Goal: Find contact information

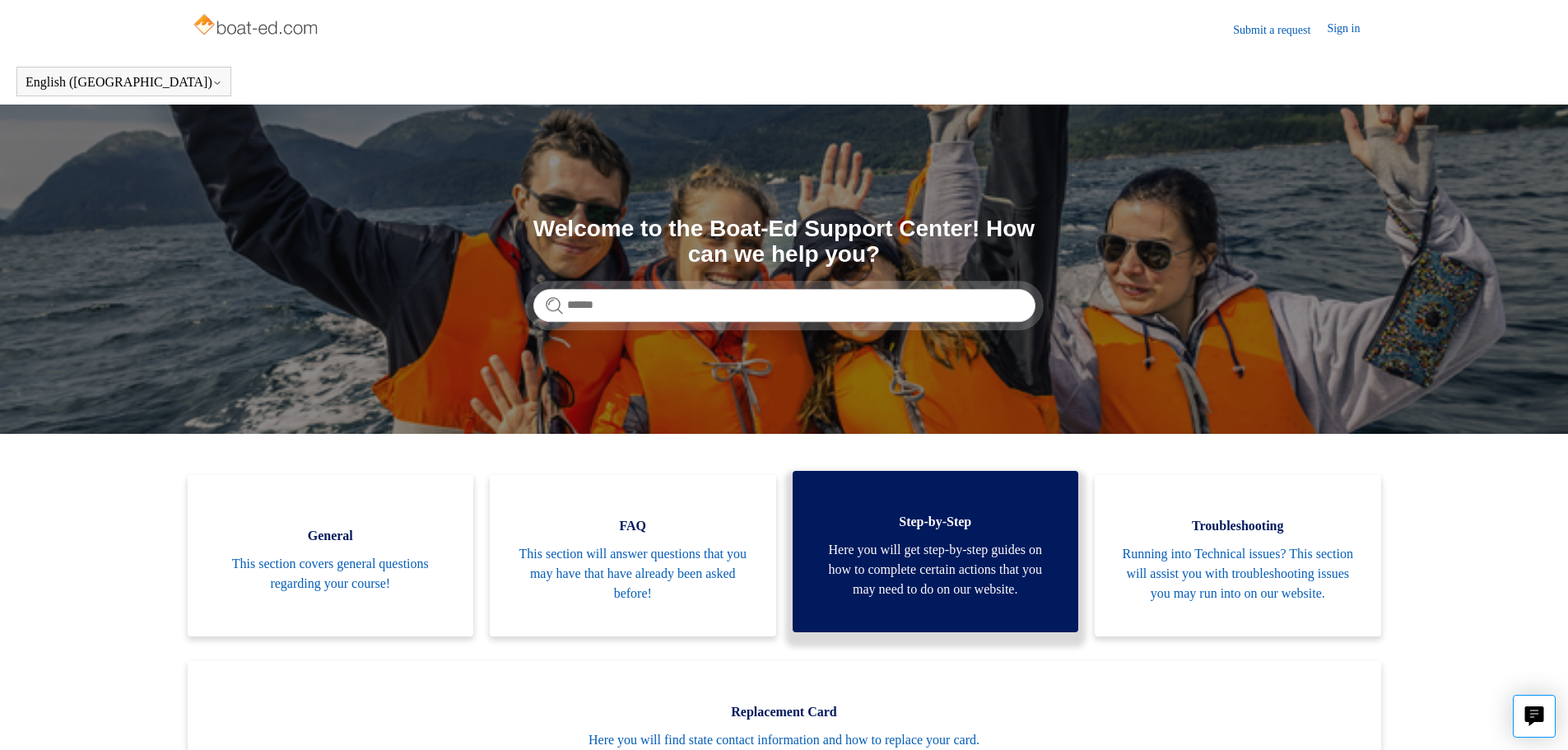
scroll to position [247, 0]
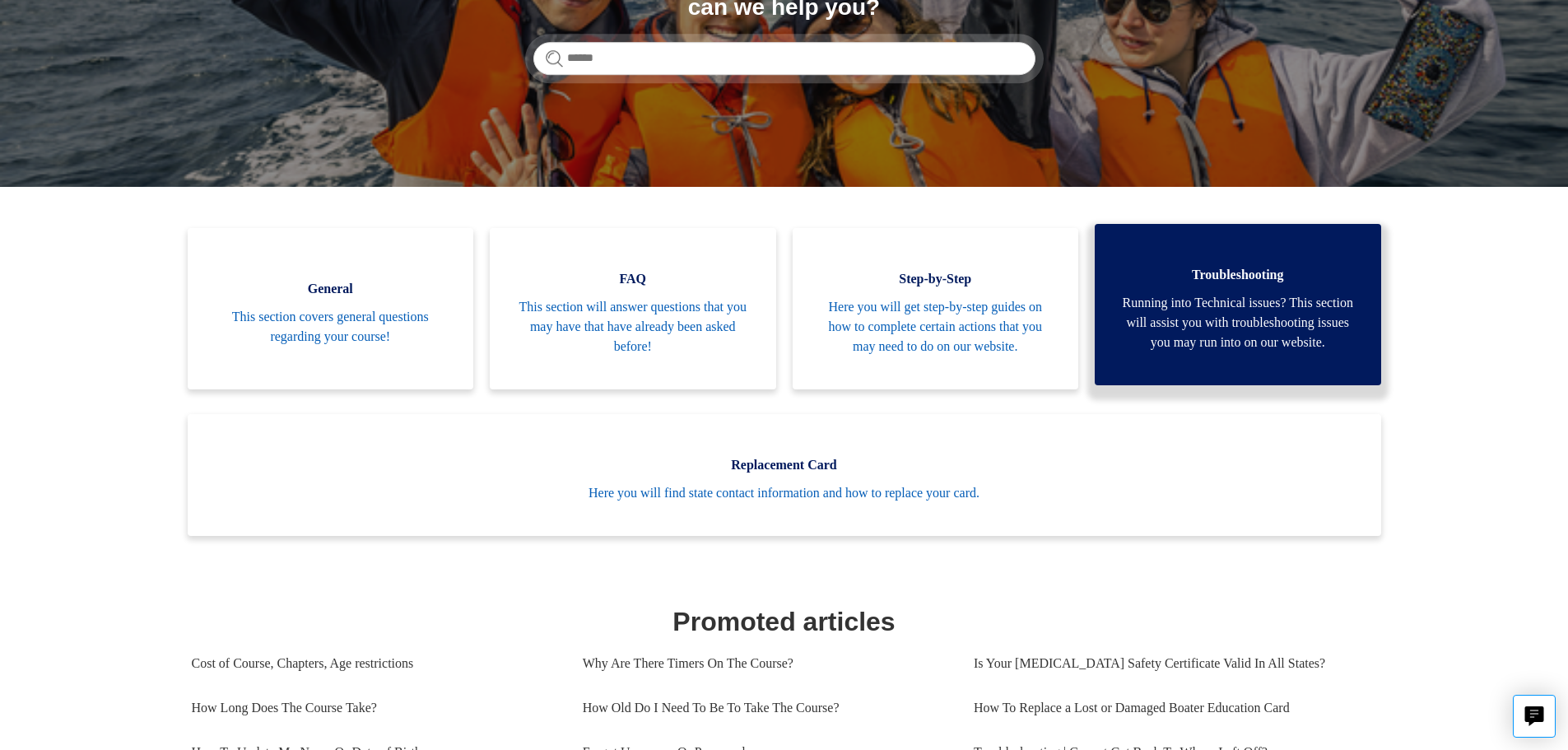
click at [1235, 327] on span "Running into Technical issues? This section will assist you with troubleshootin…" at bounding box center [1238, 323] width 238 height 60
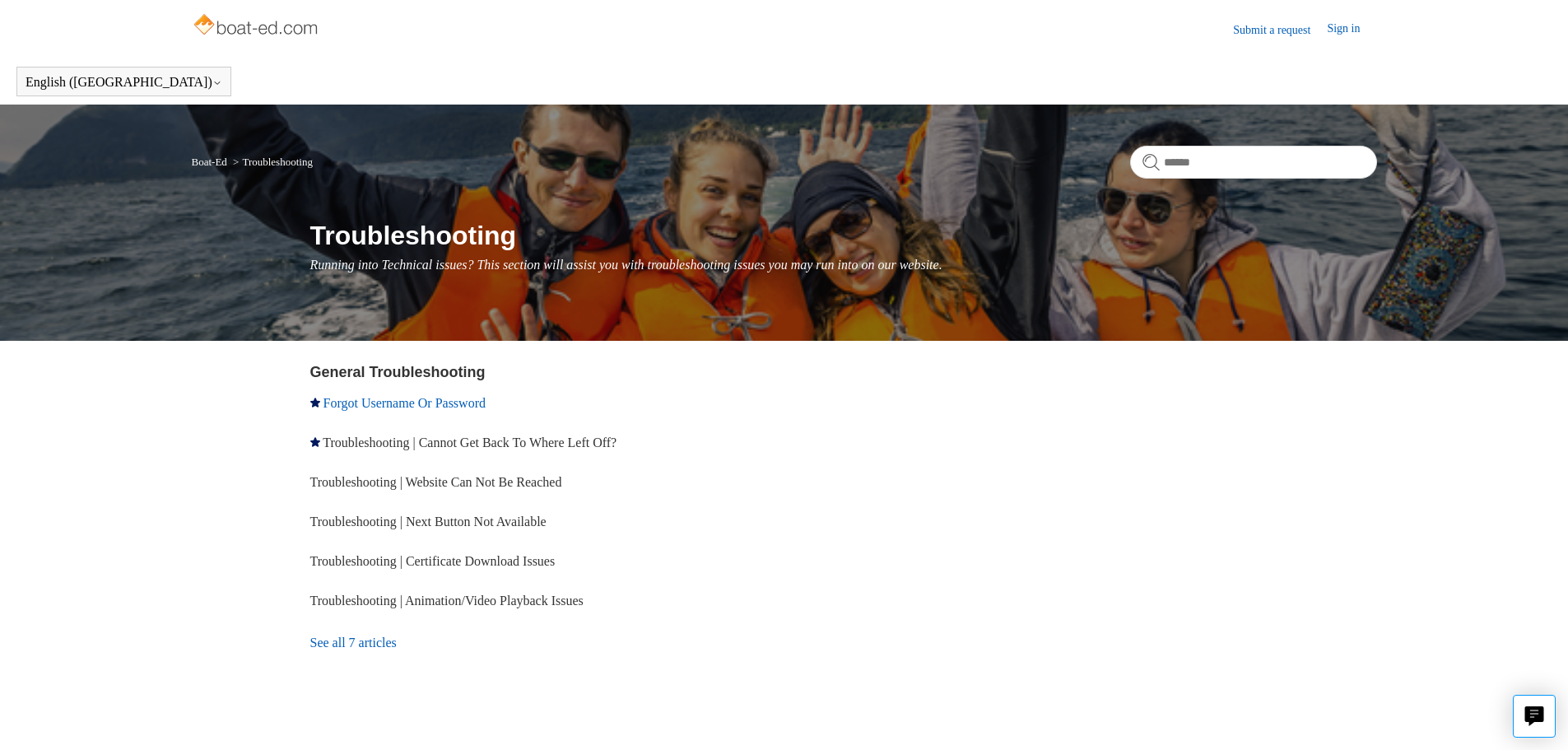
click at [457, 404] on link "Forgot Username Or Password" at bounding box center [405, 403] width 162 height 14
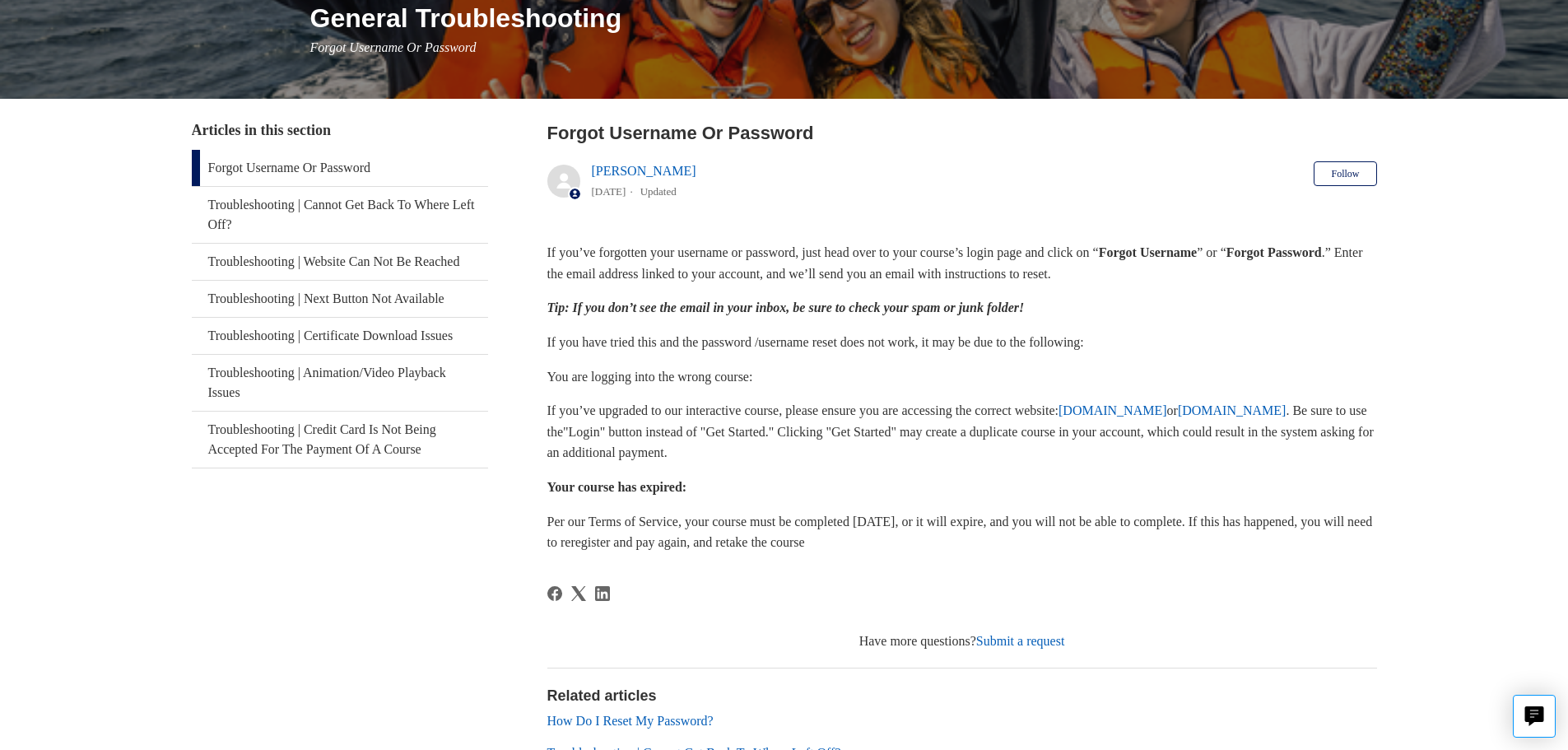
scroll to position [247, 0]
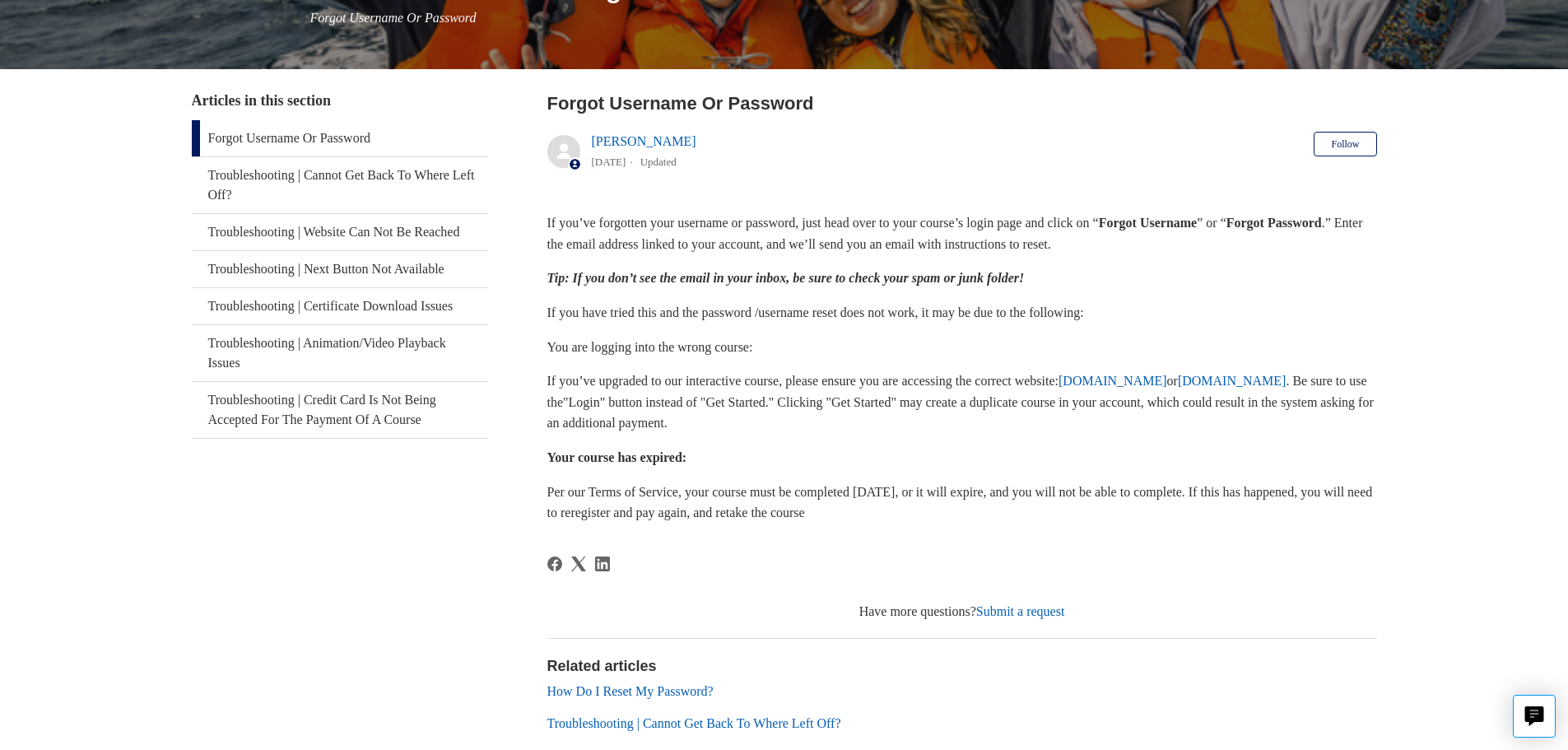
click at [1178, 388] on link "www.ilearntoboat.com" at bounding box center [1232, 380] width 109 height 14
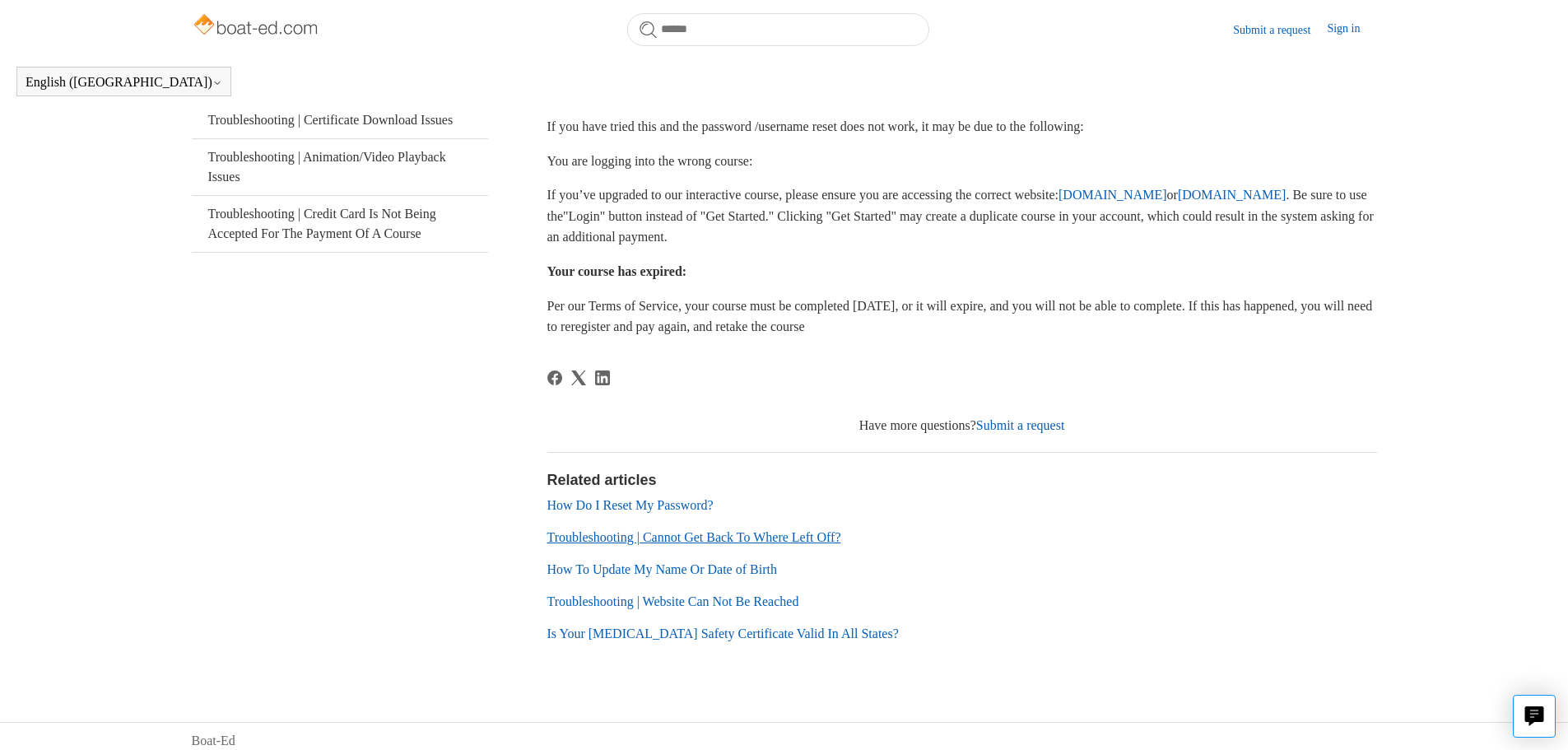
scroll to position [396, 0]
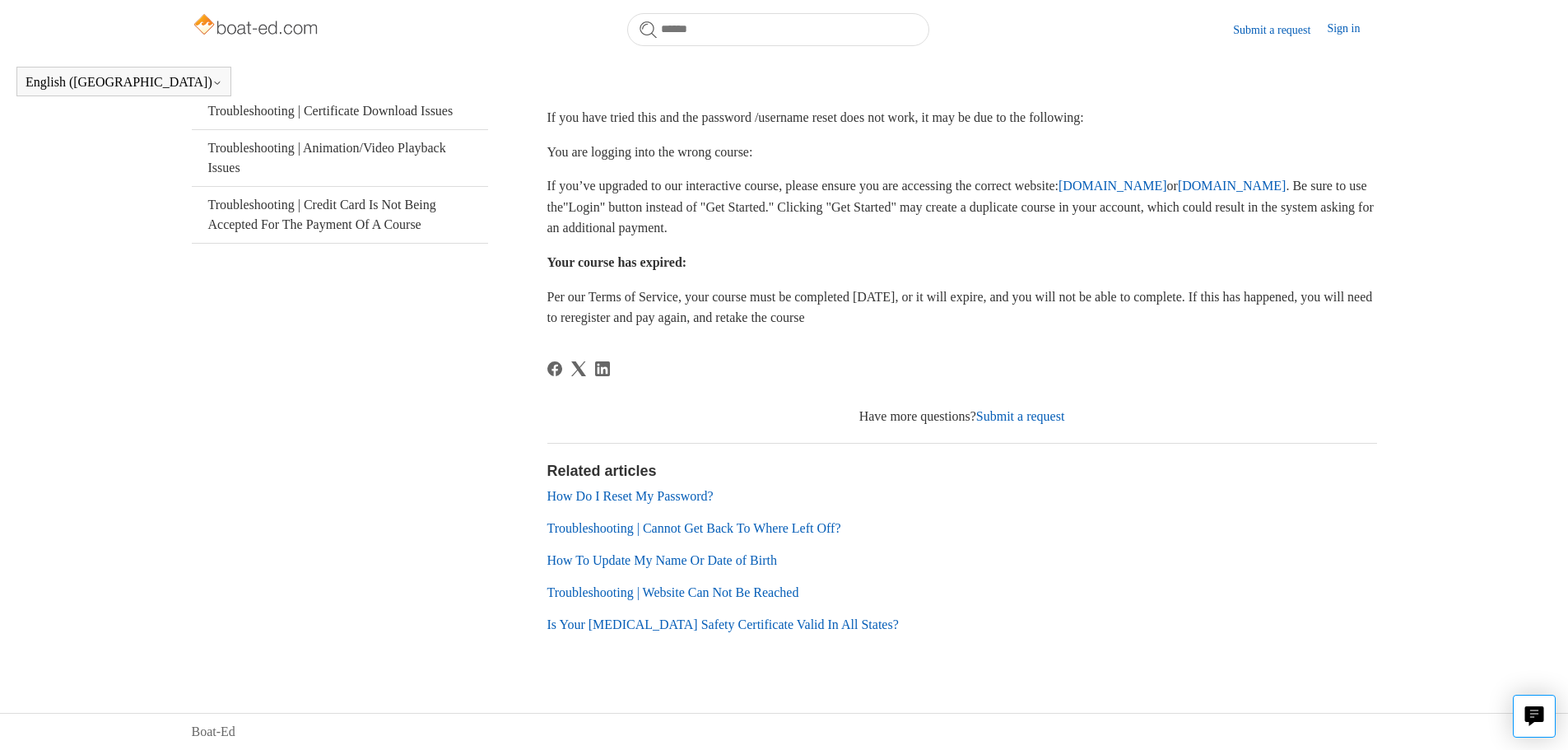
click at [1029, 417] on link "Submit a request" at bounding box center [1021, 417] width 89 height 14
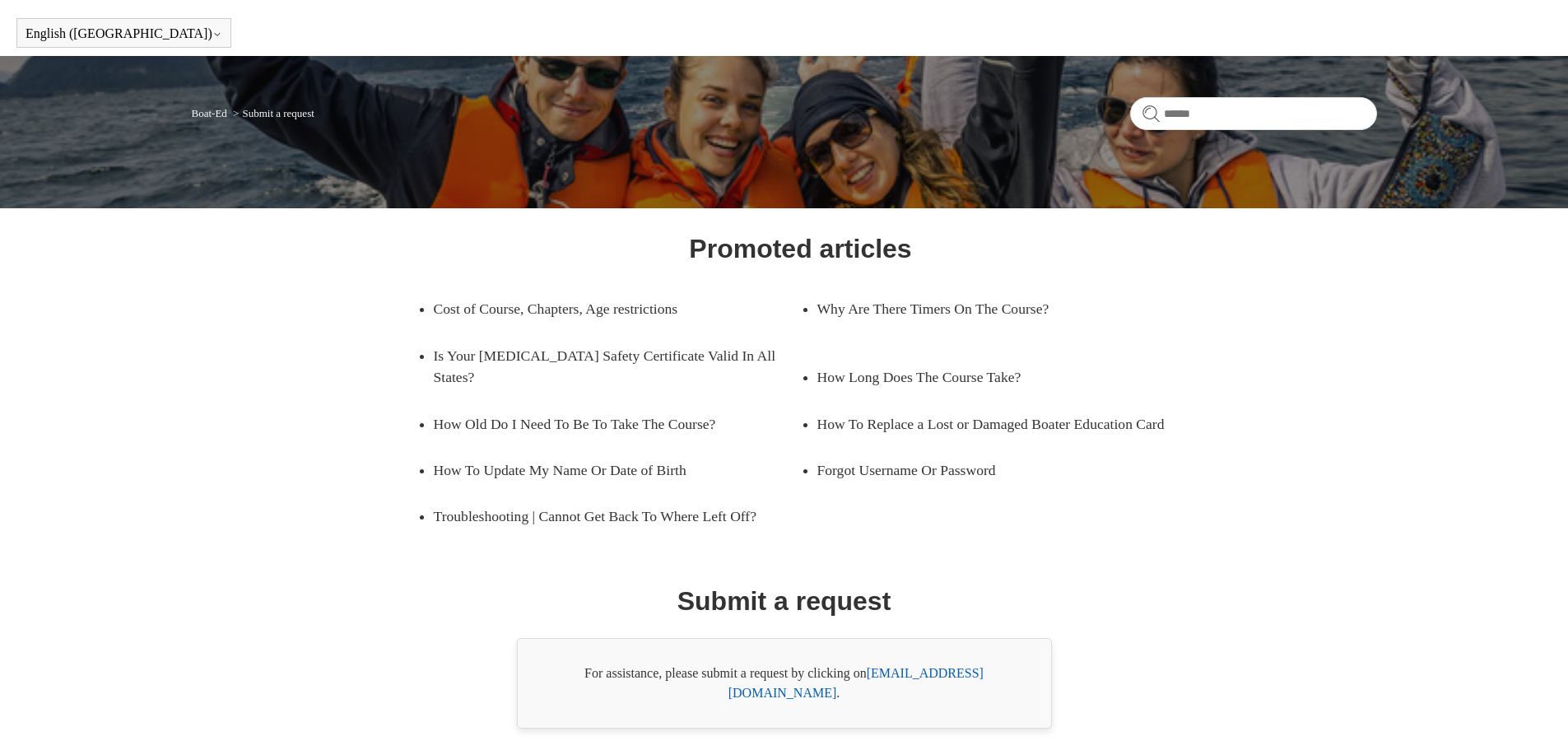
scroll to position [94, 0]
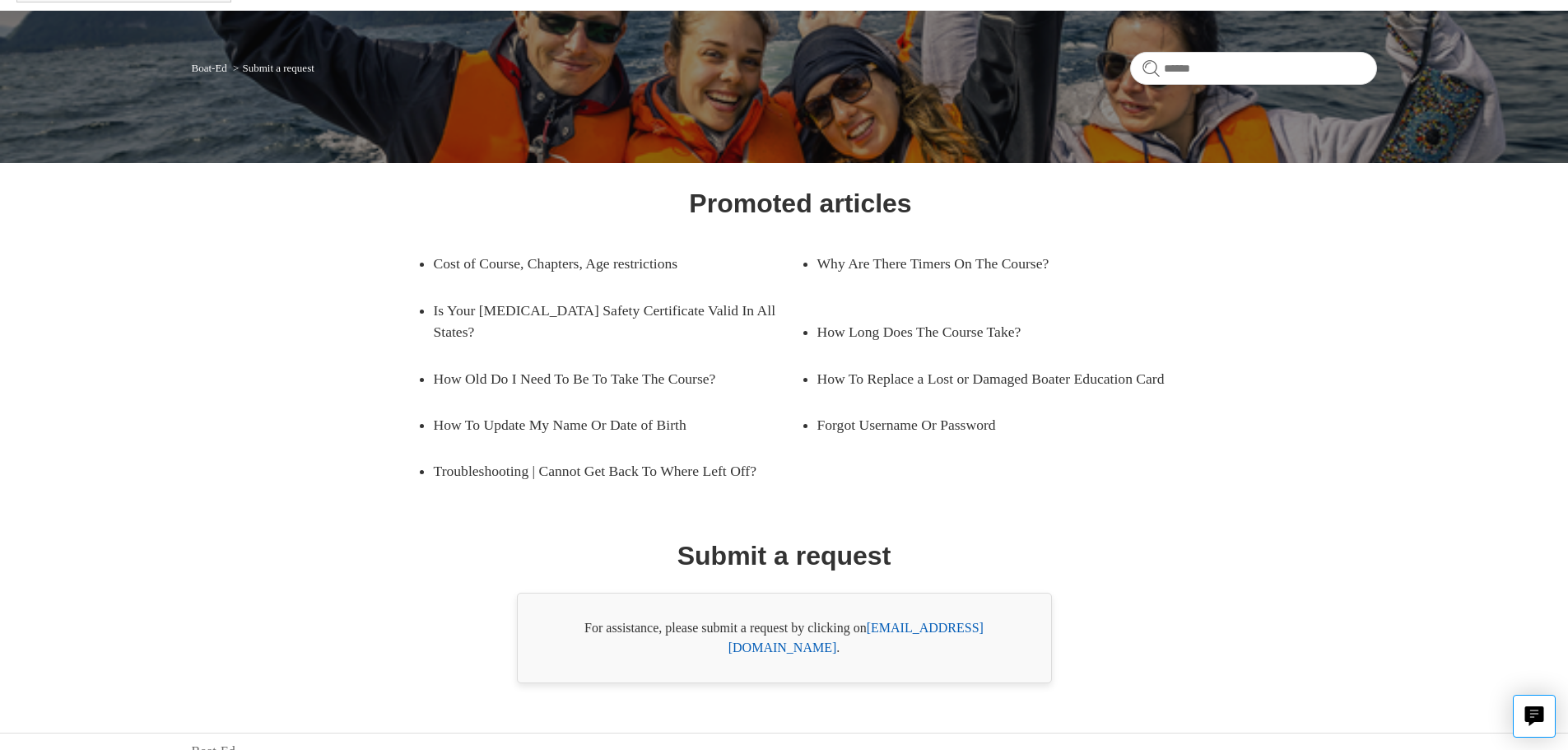
click at [953, 631] on link "[EMAIL_ADDRESS][DOMAIN_NAME]" at bounding box center [855, 638] width 255 height 34
